Goal: Check status: Check status

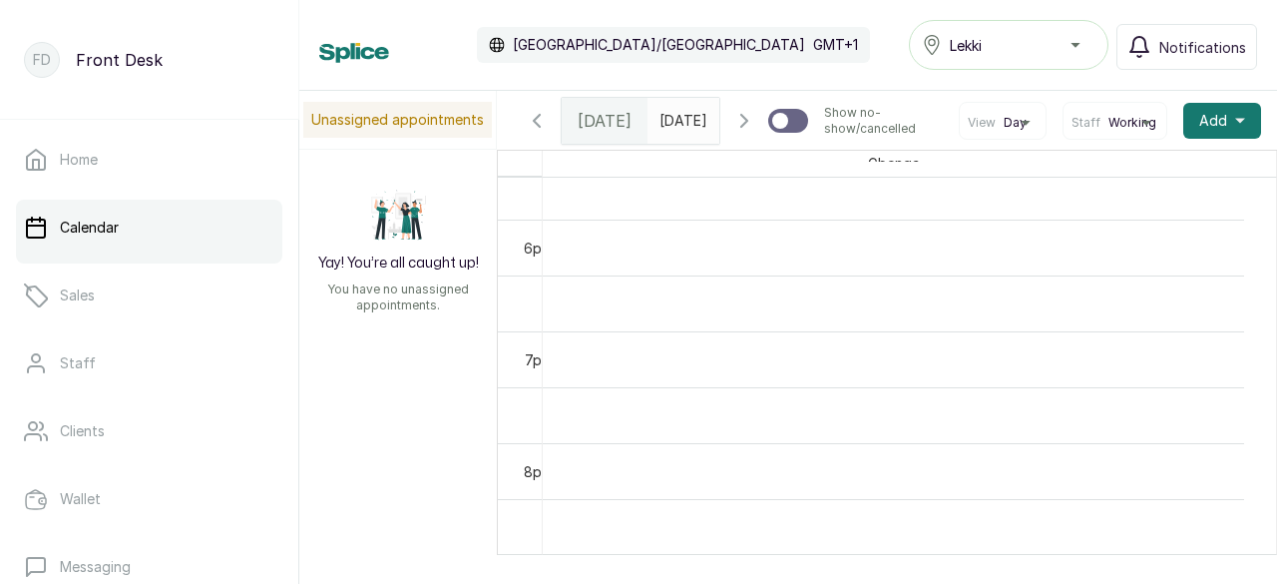
scroll to position [2200, 0]
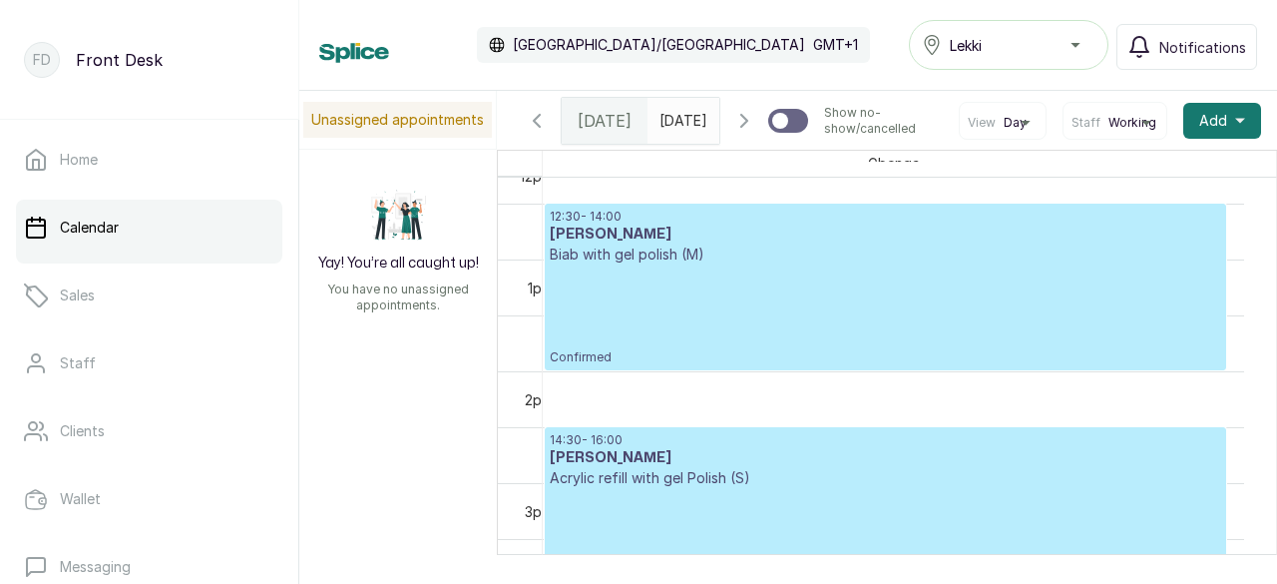
click at [686, 338] on p "Confirmed" at bounding box center [885, 314] width 671 height 101
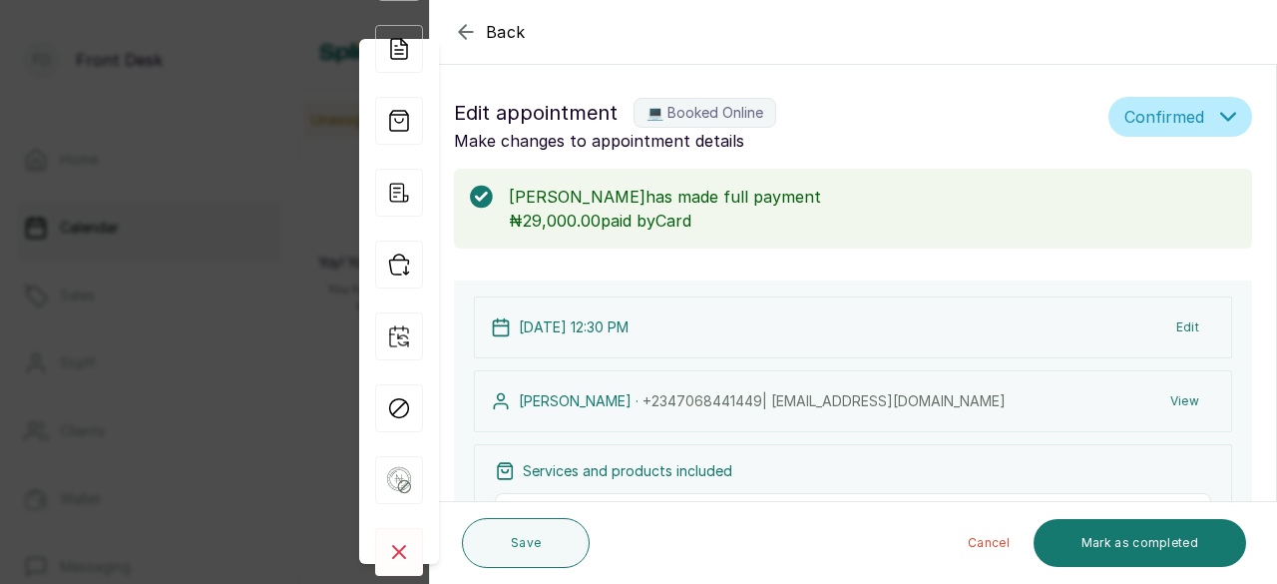
click at [465, 33] on icon "button" at bounding box center [466, 32] width 24 height 24
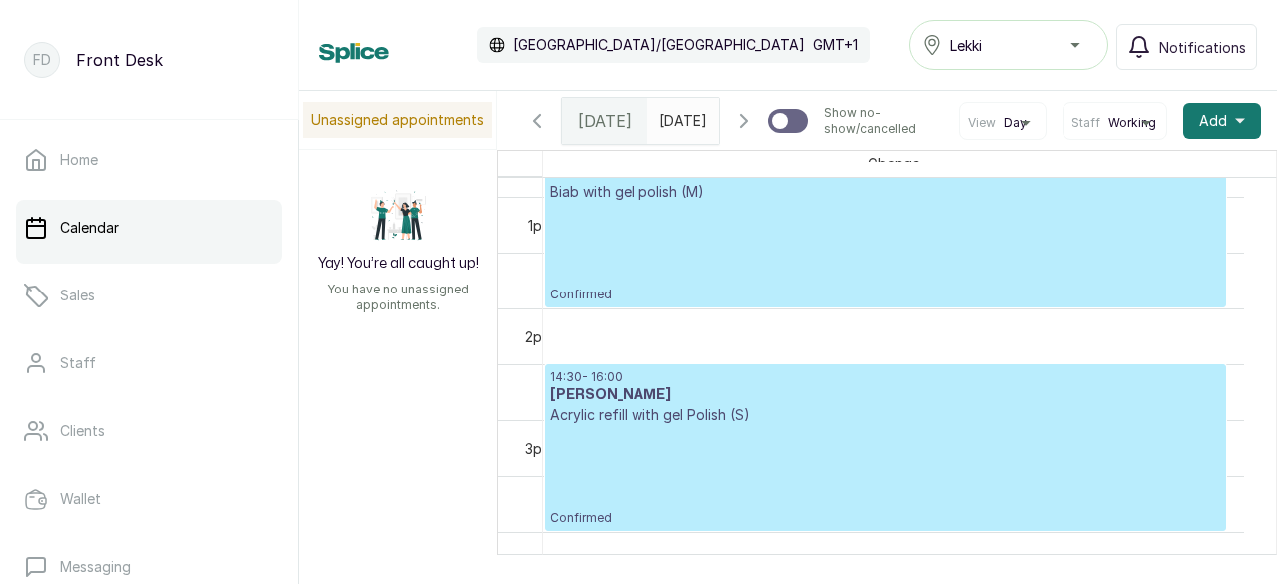
scroll to position [1371, 0]
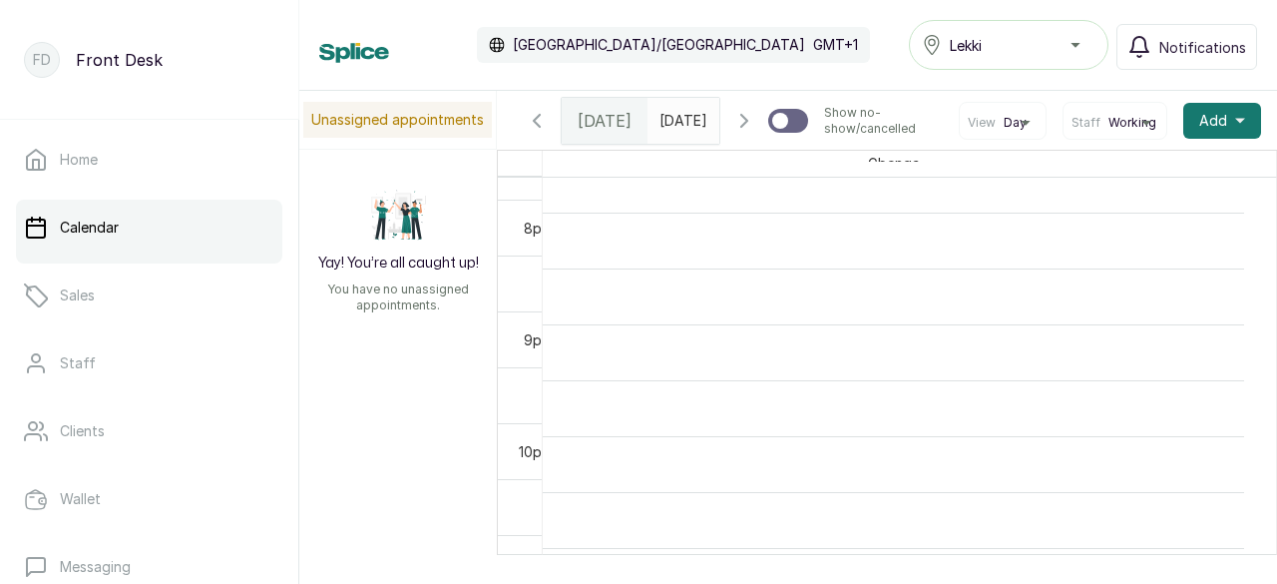
scroll to position [141, 0]
